Goal: Task Accomplishment & Management: Complete application form

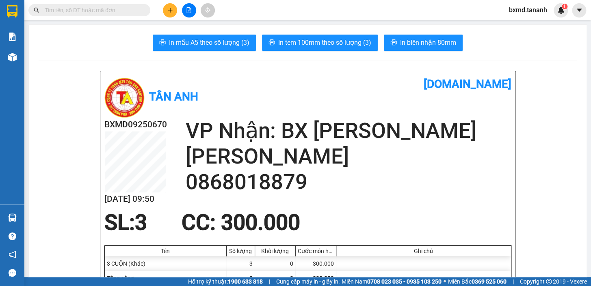
click at [176, 11] on button at bounding box center [170, 10] width 14 height 14
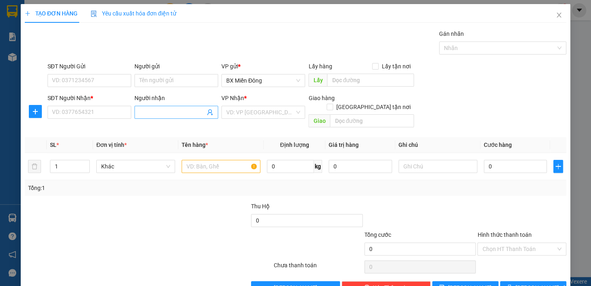
click at [165, 115] on input "Người nhận" at bounding box center [172, 112] width 66 height 9
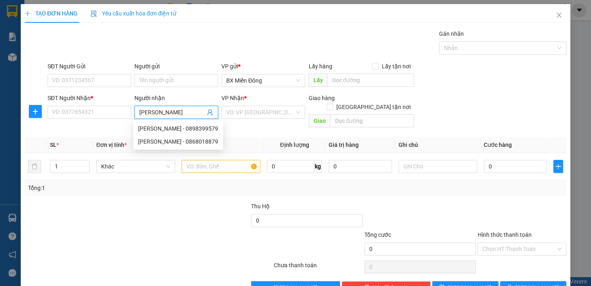
type input "[PERSON_NAME]"
drag, startPoint x: 185, startPoint y: 117, endPoint x: 117, endPoint y: 110, distance: 68.2
click at [100, 114] on div "SĐT Người Nhận * VD: 0377654321 Người nhận [PERSON_NAME] [PERSON_NAME] VP Nhận …" at bounding box center [307, 111] width 522 height 37
drag, startPoint x: 183, startPoint y: 115, endPoint x: 123, endPoint y: 115, distance: 60.6
click at [124, 115] on div "SĐT Người Nhận * VD: 0377654321 Người nhận [PERSON_NAME] [PERSON_NAME] VP Nhận …" at bounding box center [307, 111] width 522 height 37
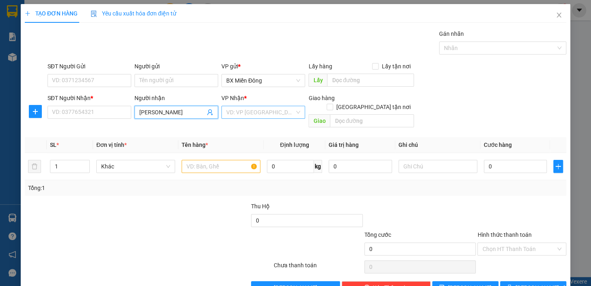
type input "[PERSON_NAME]"
click at [258, 107] on input "search" at bounding box center [260, 112] width 68 height 12
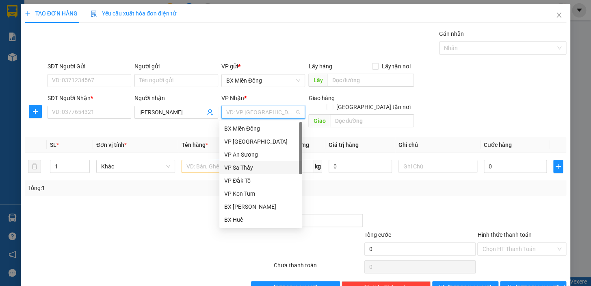
click at [254, 168] on div "VP Sa Thầy" at bounding box center [260, 167] width 73 height 9
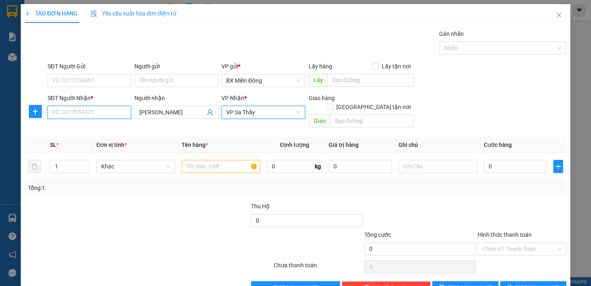
click at [102, 117] on input "SĐT Người Nhận *" at bounding box center [90, 112] width 84 height 13
type input "0862391189"
click at [115, 72] on div "SĐT Người Gửi" at bounding box center [90, 68] width 84 height 12
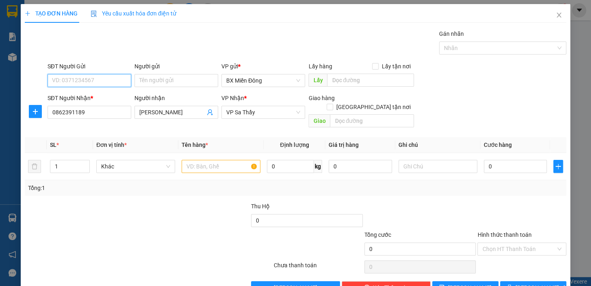
click at [113, 77] on input "SĐT Người Gửi" at bounding box center [90, 80] width 84 height 13
click at [77, 82] on input "0939393873" at bounding box center [90, 80] width 84 height 13
type input "0939393073"
click at [144, 77] on input "Người gửi" at bounding box center [177, 80] width 84 height 13
type input "CTY [PERSON_NAME]"
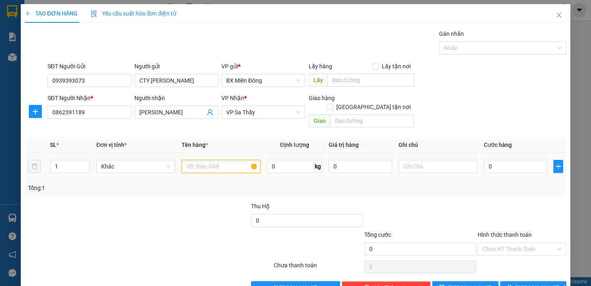
drag, startPoint x: 221, startPoint y: 157, endPoint x: 228, endPoint y: 161, distance: 7.6
click at [221, 160] on input "text" at bounding box center [221, 166] width 79 height 13
type input "1 TG"
type input "08"
type input "8"
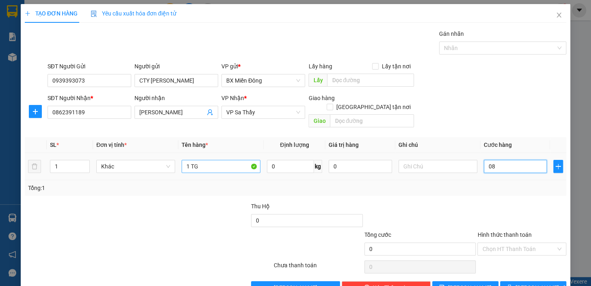
type input "8"
type input "080"
type input "80"
type input "80.000"
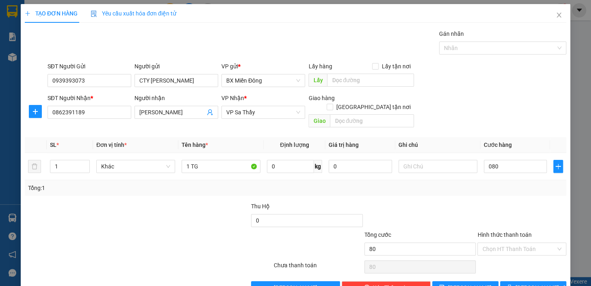
type input "80.000"
click at [503, 190] on div "Transit Pickup Surcharge Ids Transit Deliver Surcharge Ids Transit Deliver Surc…" at bounding box center [296, 161] width 542 height 265
click at [519, 281] on button "[PERSON_NAME] và In" at bounding box center [533, 287] width 66 height 13
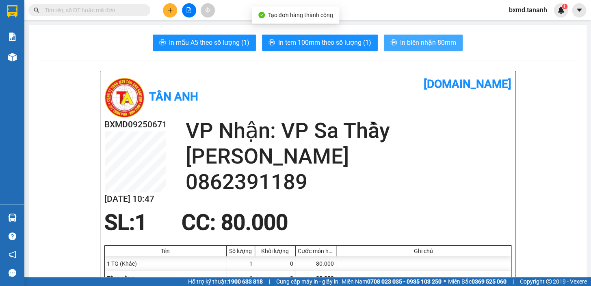
click at [439, 43] on span "In biên nhận 80mm" at bounding box center [428, 42] width 56 height 10
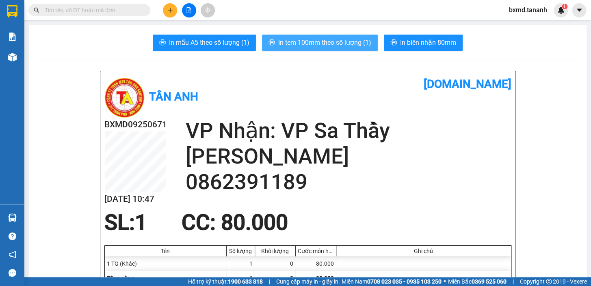
click at [345, 38] on span "In tem 100mm theo số lượng (1)" at bounding box center [324, 42] width 93 height 10
